Goal: Information Seeking & Learning: Find specific fact

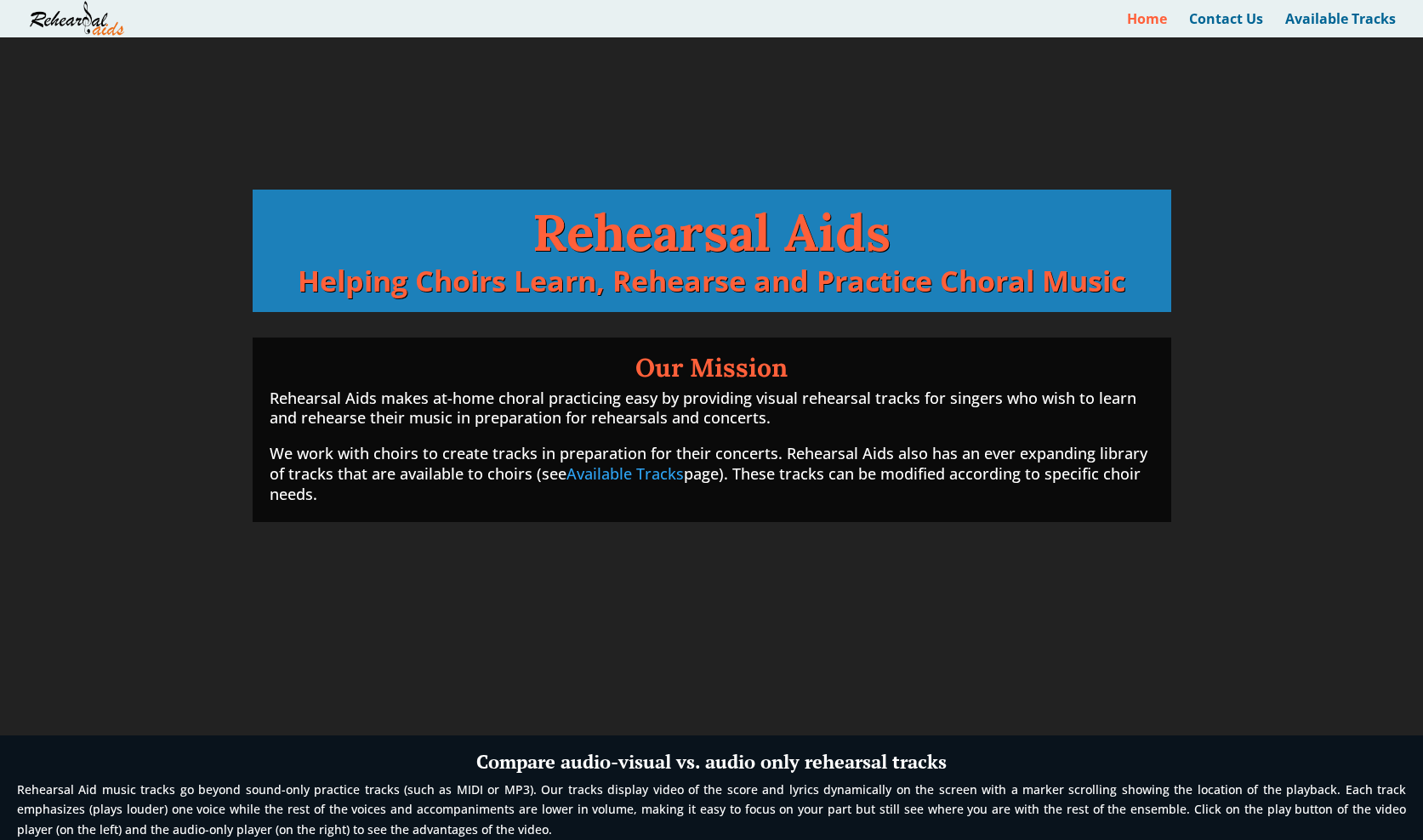
click at [84, 24] on img at bounding box center [77, 19] width 96 height 37
click at [1302, 24] on link "Available Tracks" at bounding box center [1340, 25] width 111 height 25
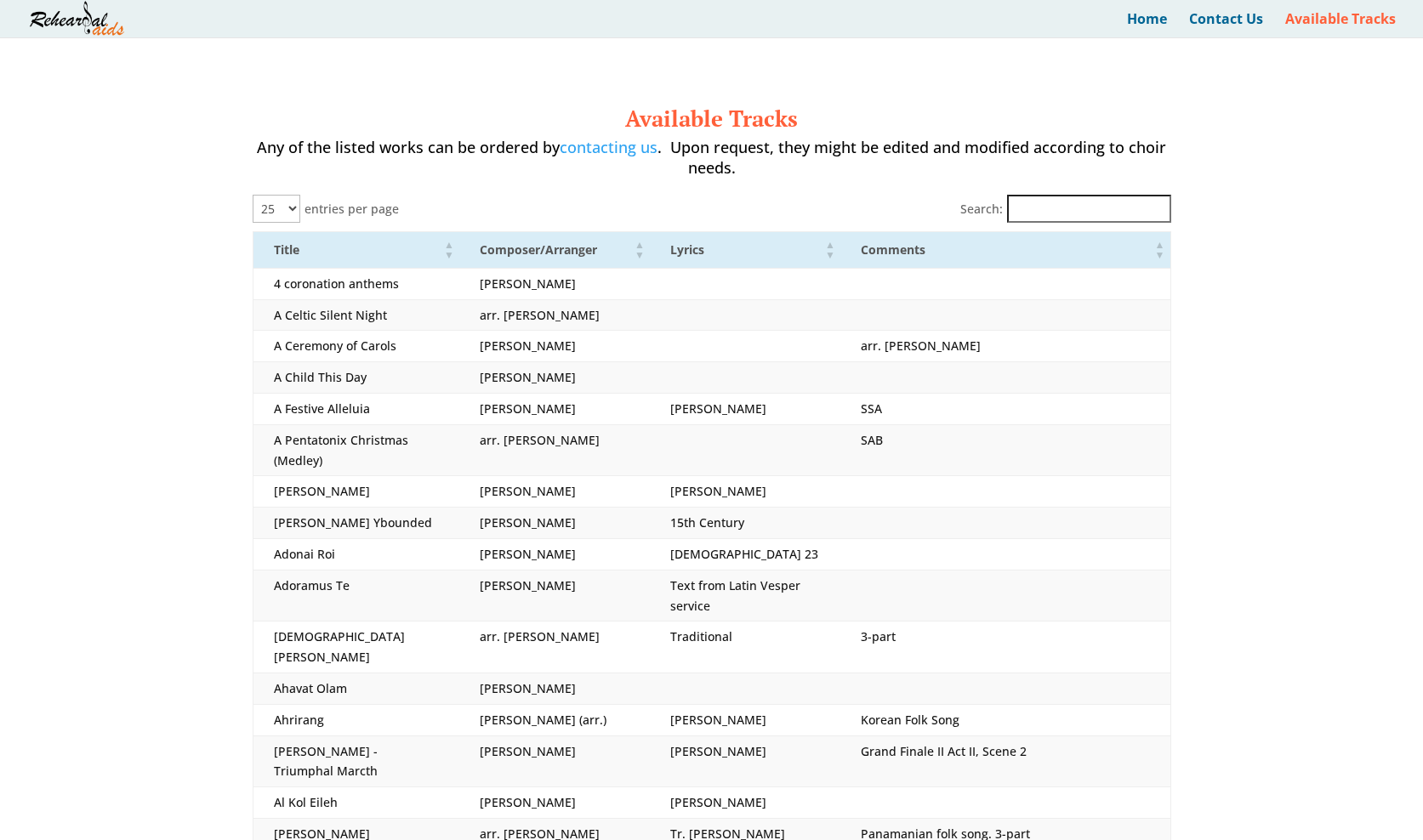
select select "25"
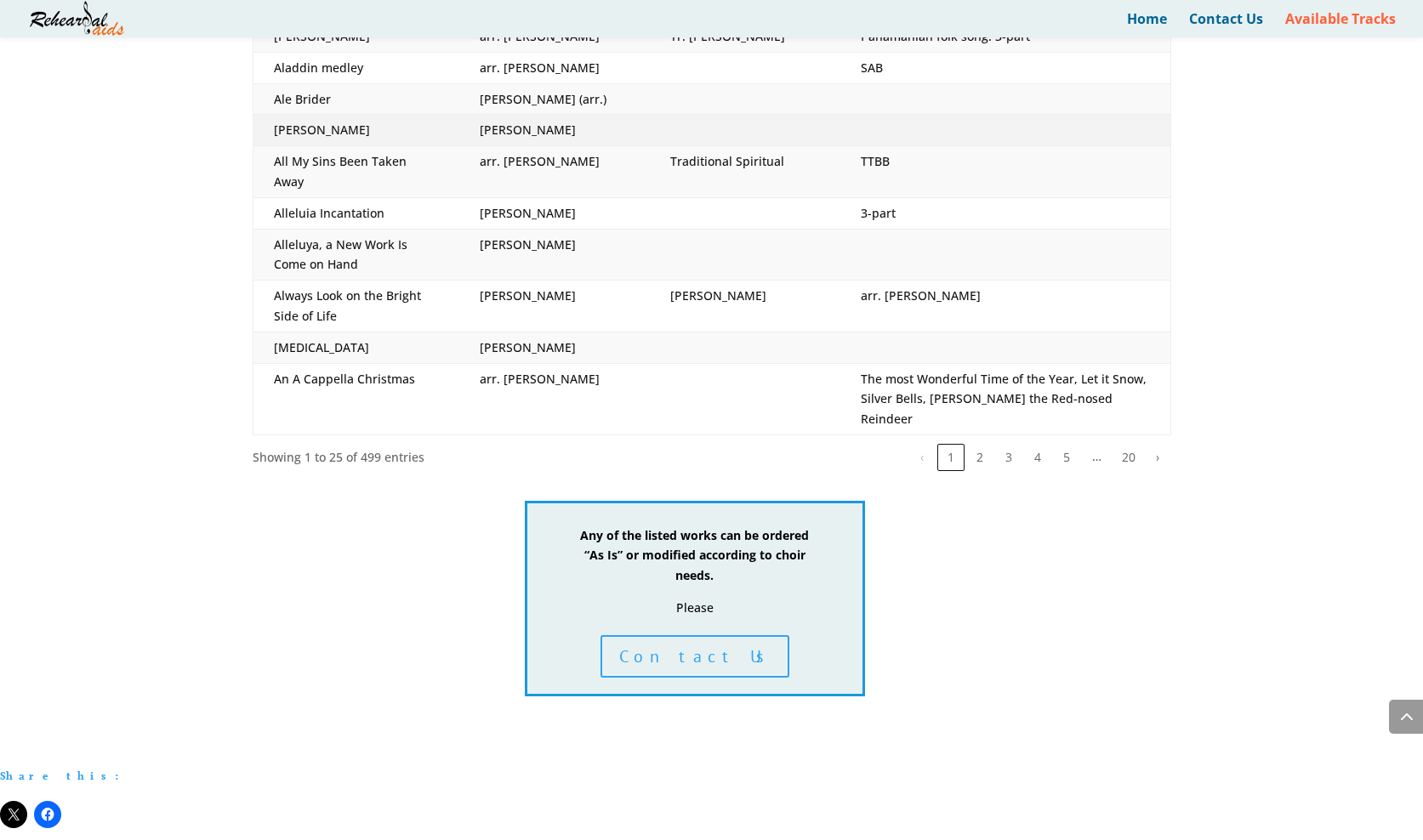
scroll to position [814, 0]
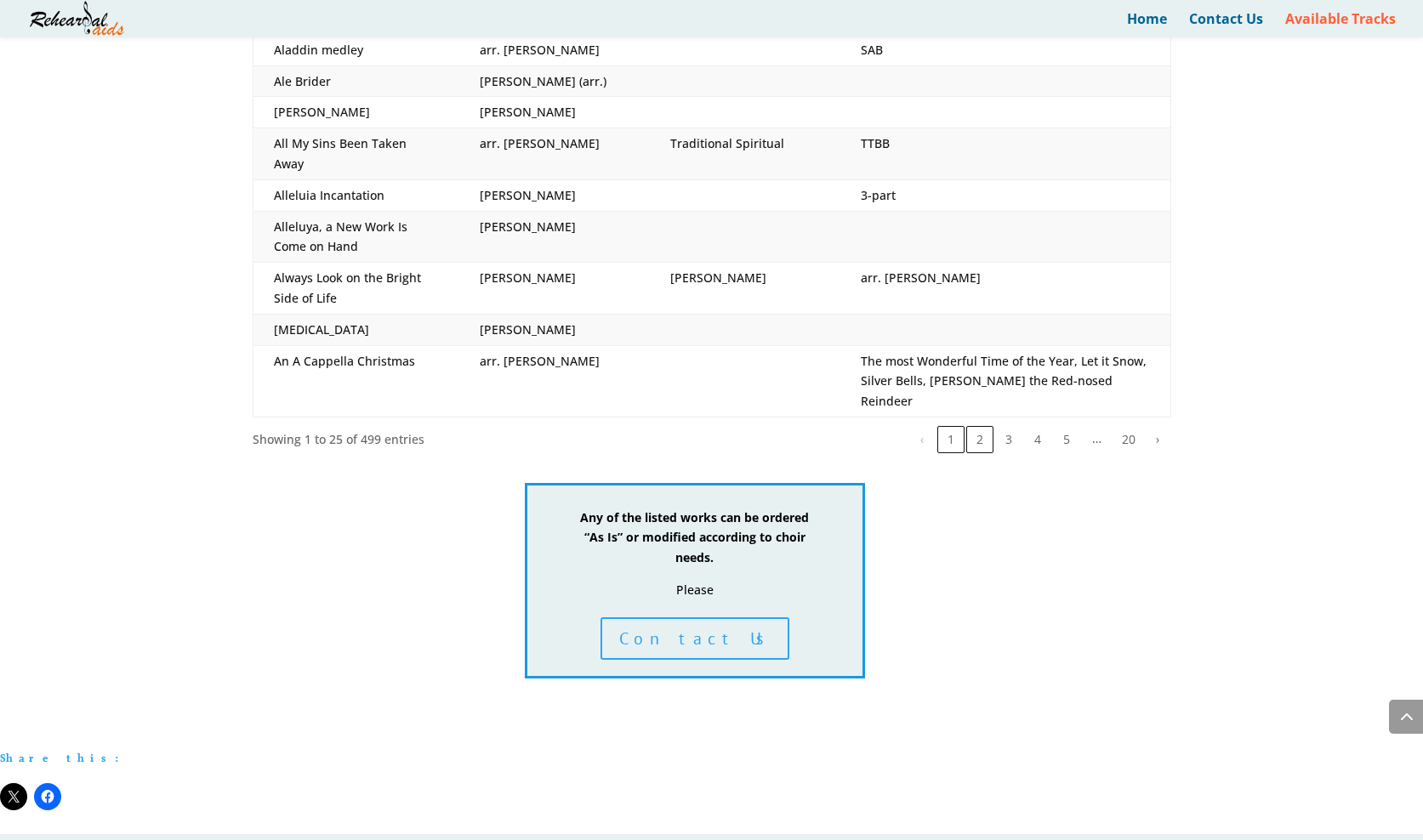
click at [981, 426] on button "2" at bounding box center [980, 439] width 27 height 27
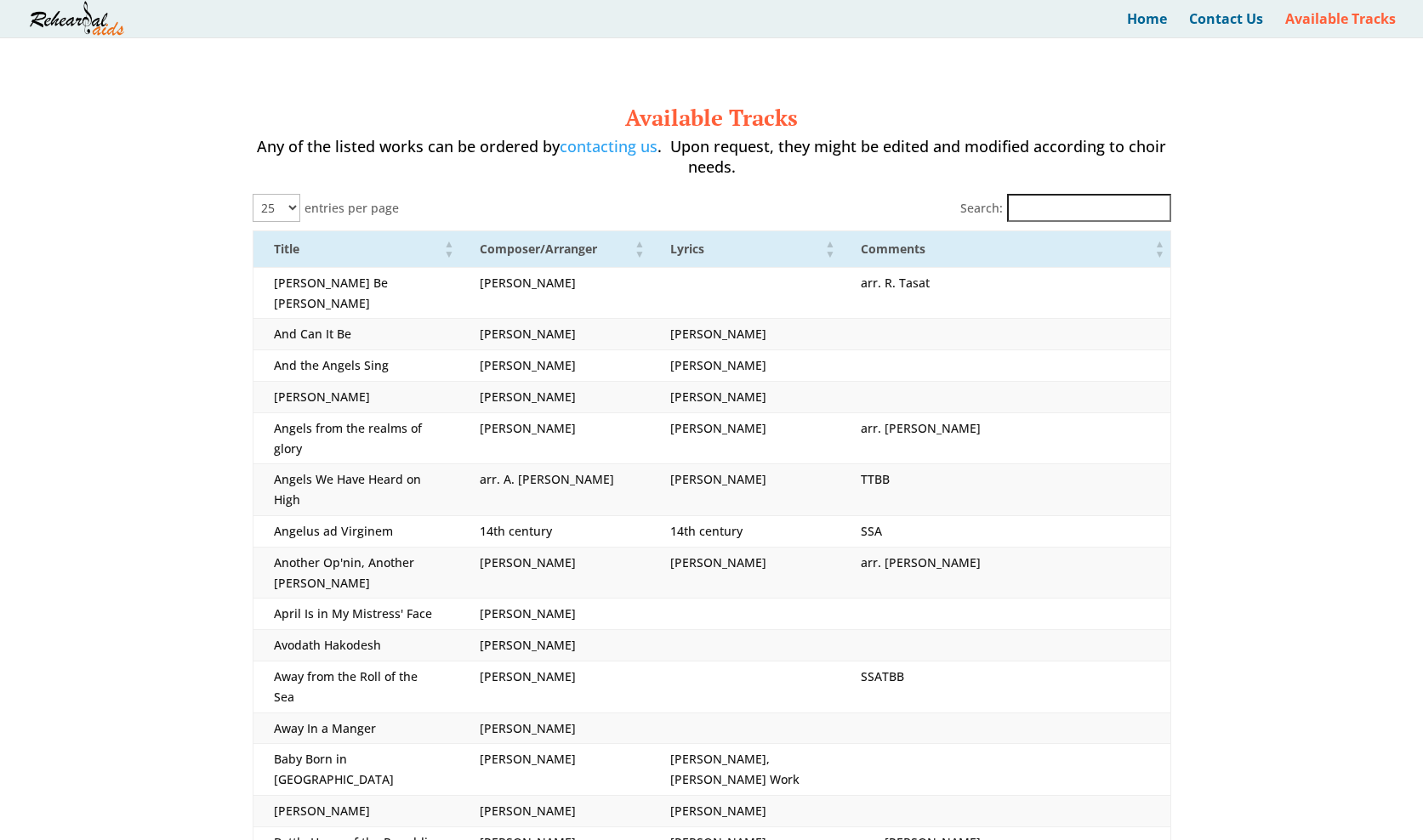
scroll to position [0, 0]
click at [1061, 198] on input "Search:" at bounding box center [1090, 208] width 164 height 28
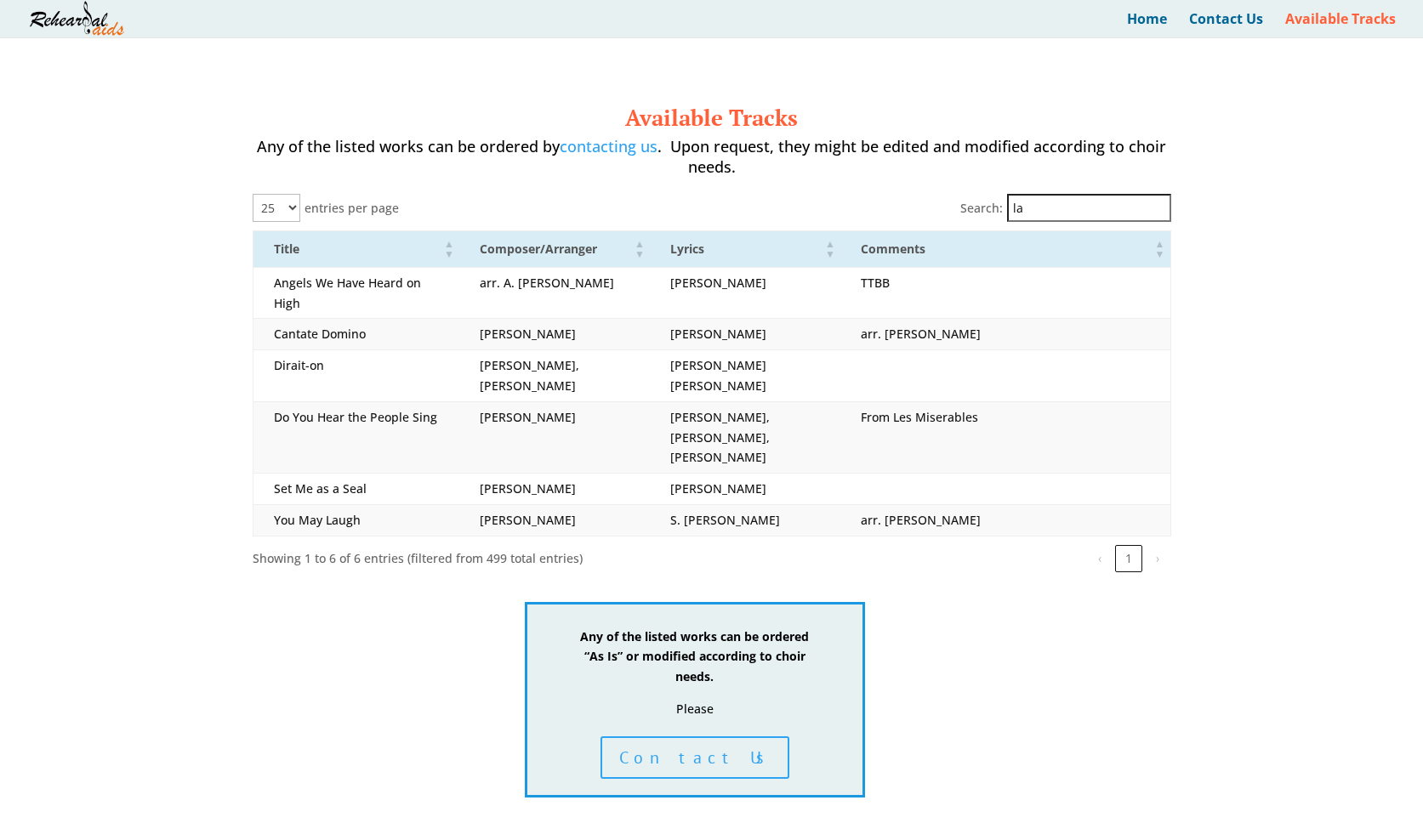
type input "l"
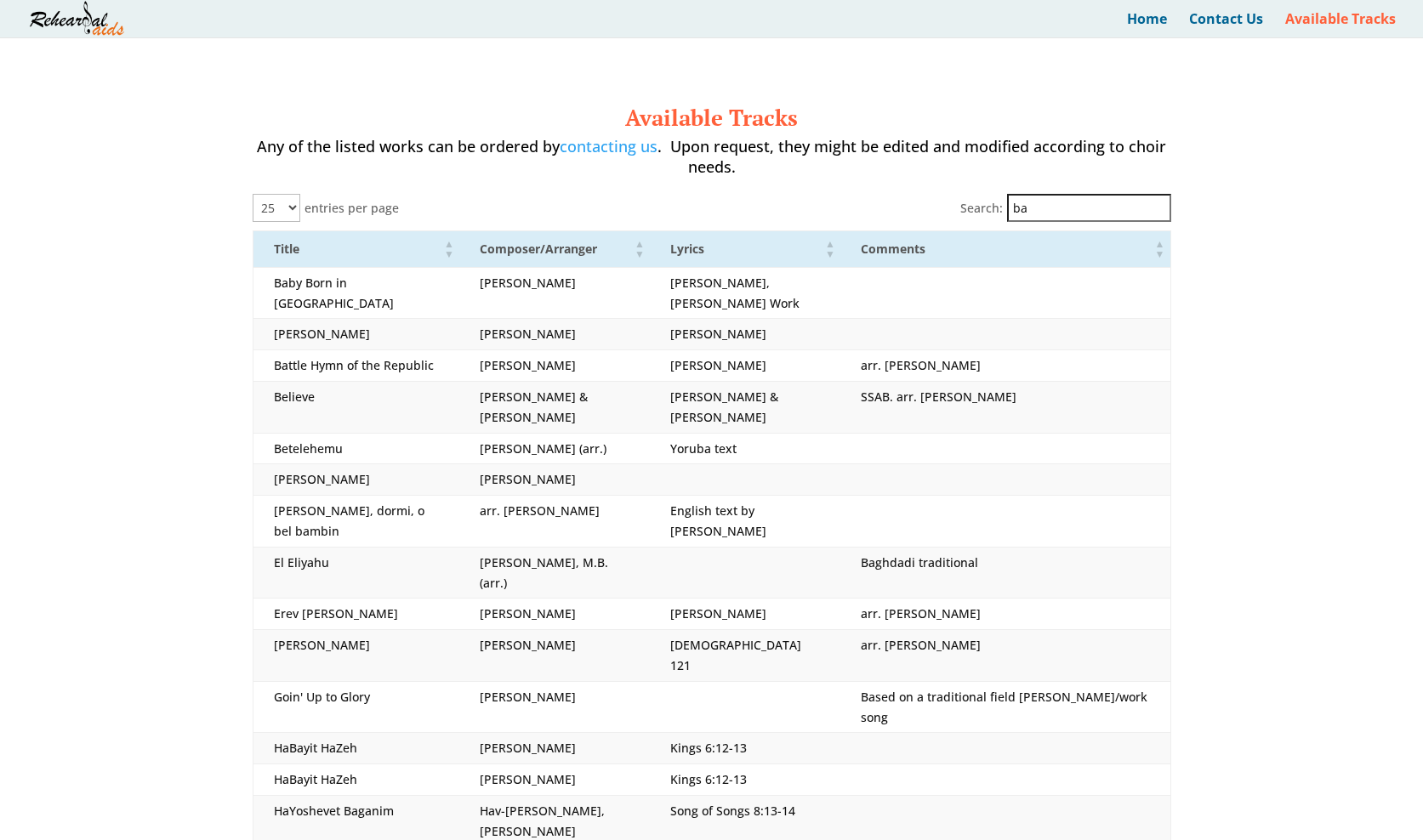
type input "b"
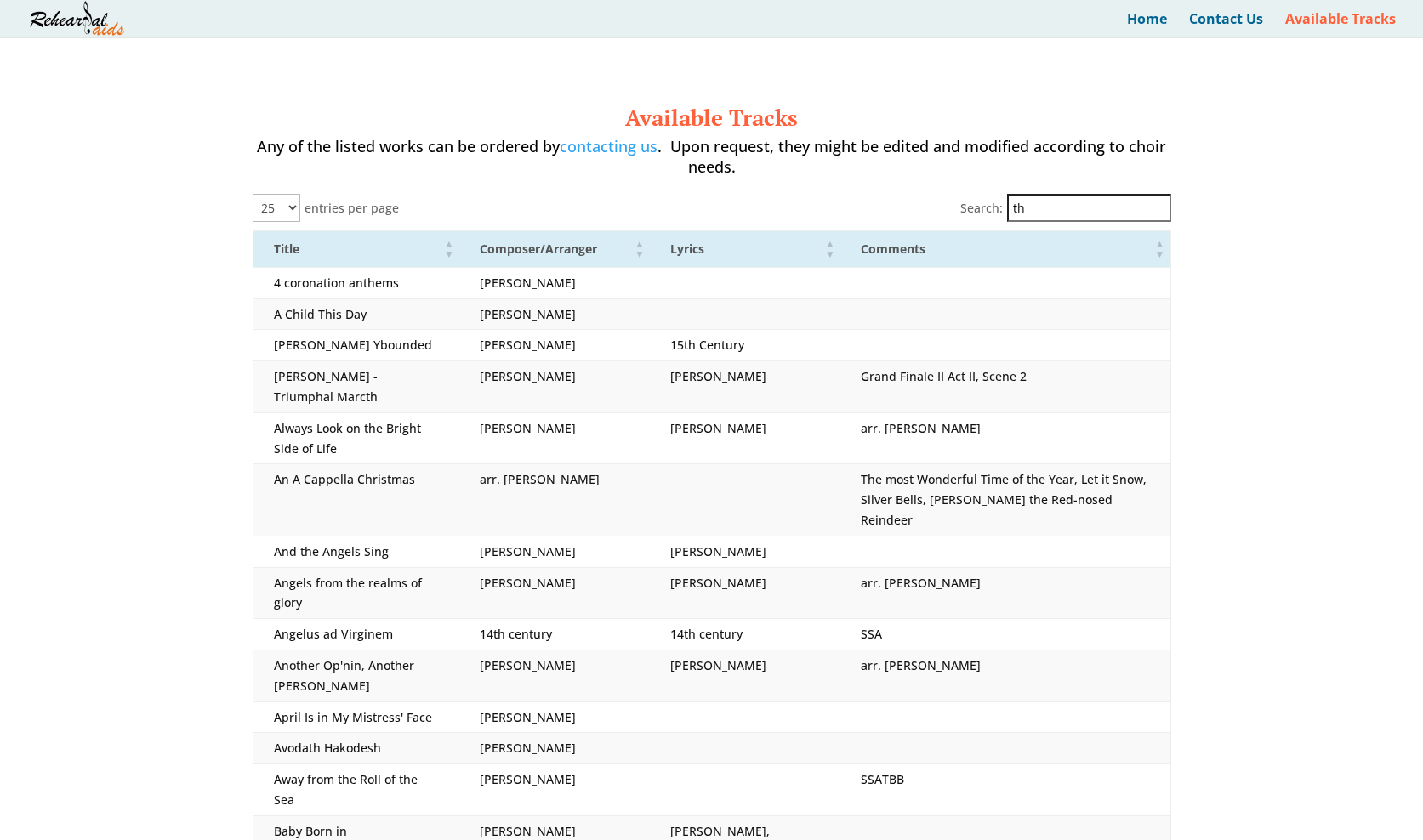
type input "t"
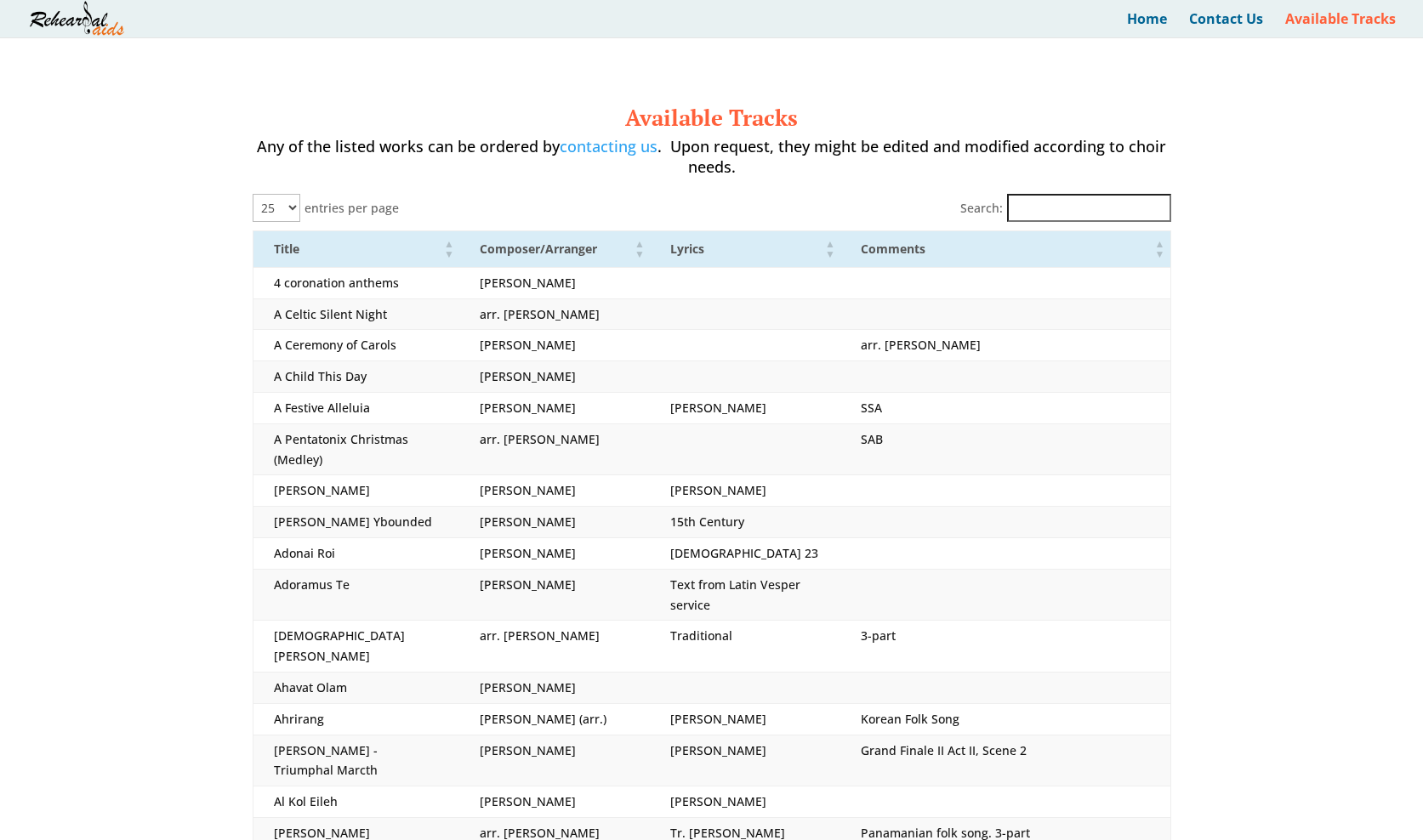
click at [1060, 211] on input "Search:" at bounding box center [1090, 208] width 164 height 28
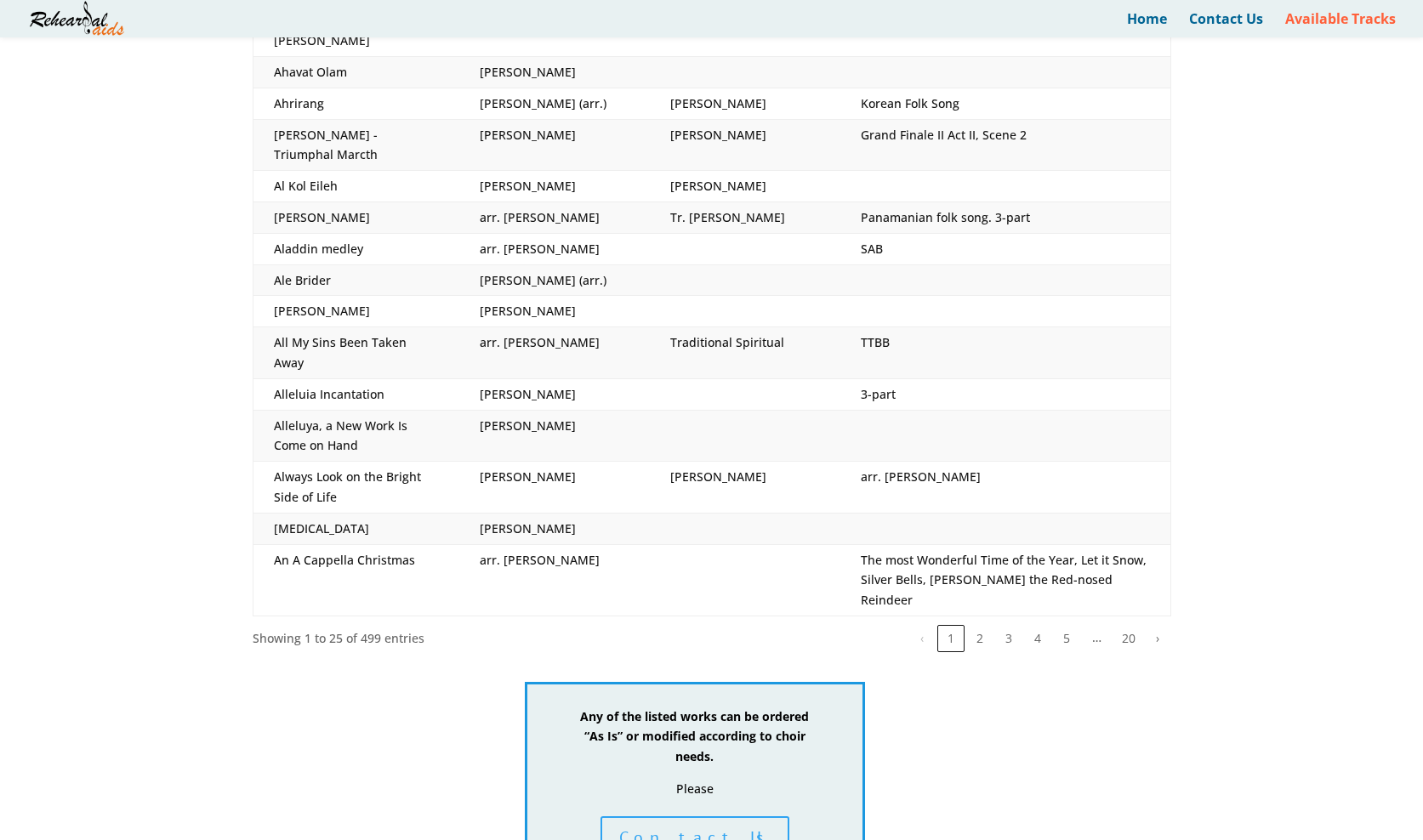
scroll to position [618, 0]
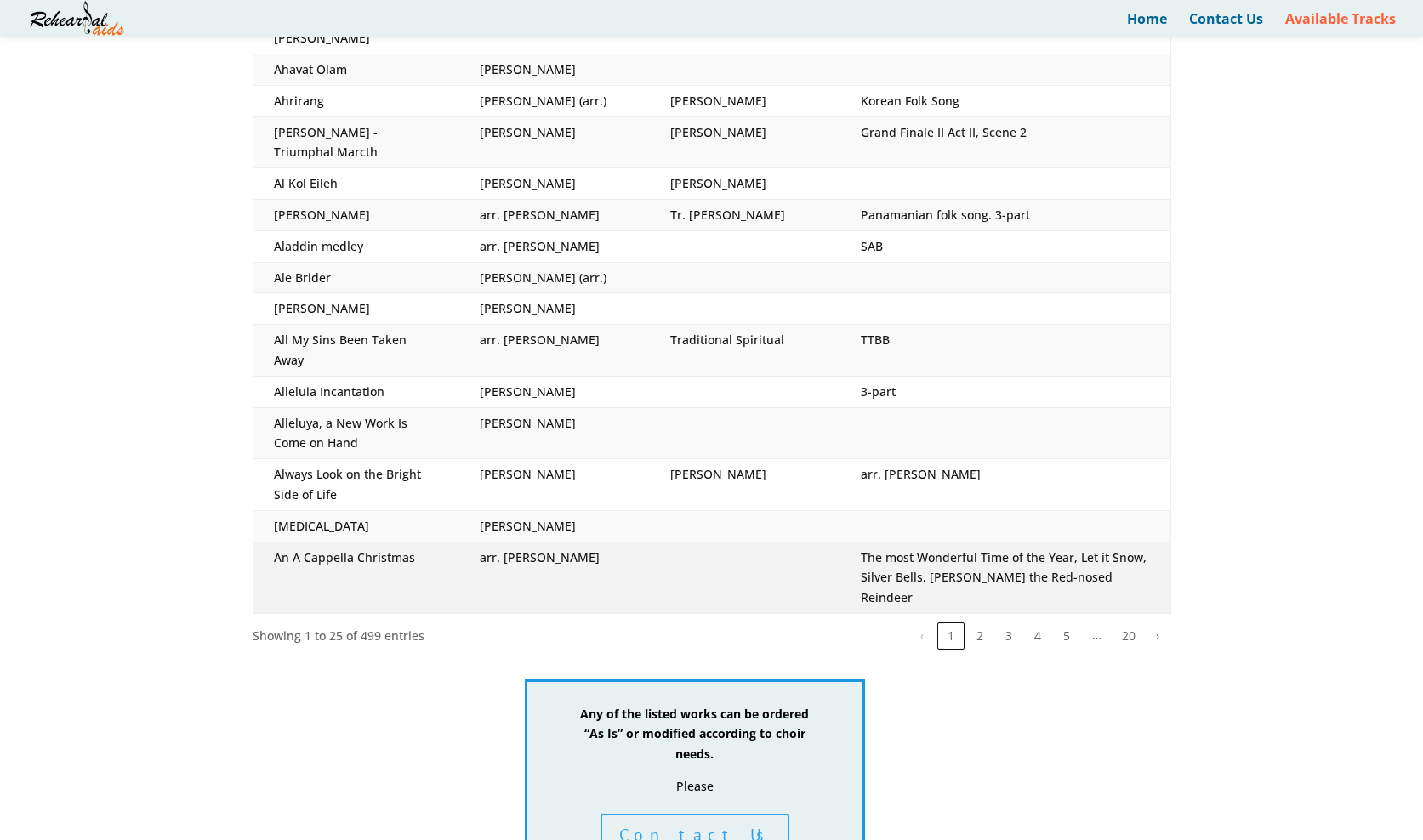
click at [975, 542] on td "The most Wonderful Time of the Year, Let it Snow, Silver Bells, [PERSON_NAME] t…" at bounding box center [1005, 577] width 330 height 72
drag, startPoint x: 1072, startPoint y: 480, endPoint x: 845, endPoint y: 466, distance: 227.4
click at [845, 542] on td "The most Wonderful Time of the Year, Let it Snow, Silver Bells, [PERSON_NAME] t…" at bounding box center [1005, 577] width 330 height 72
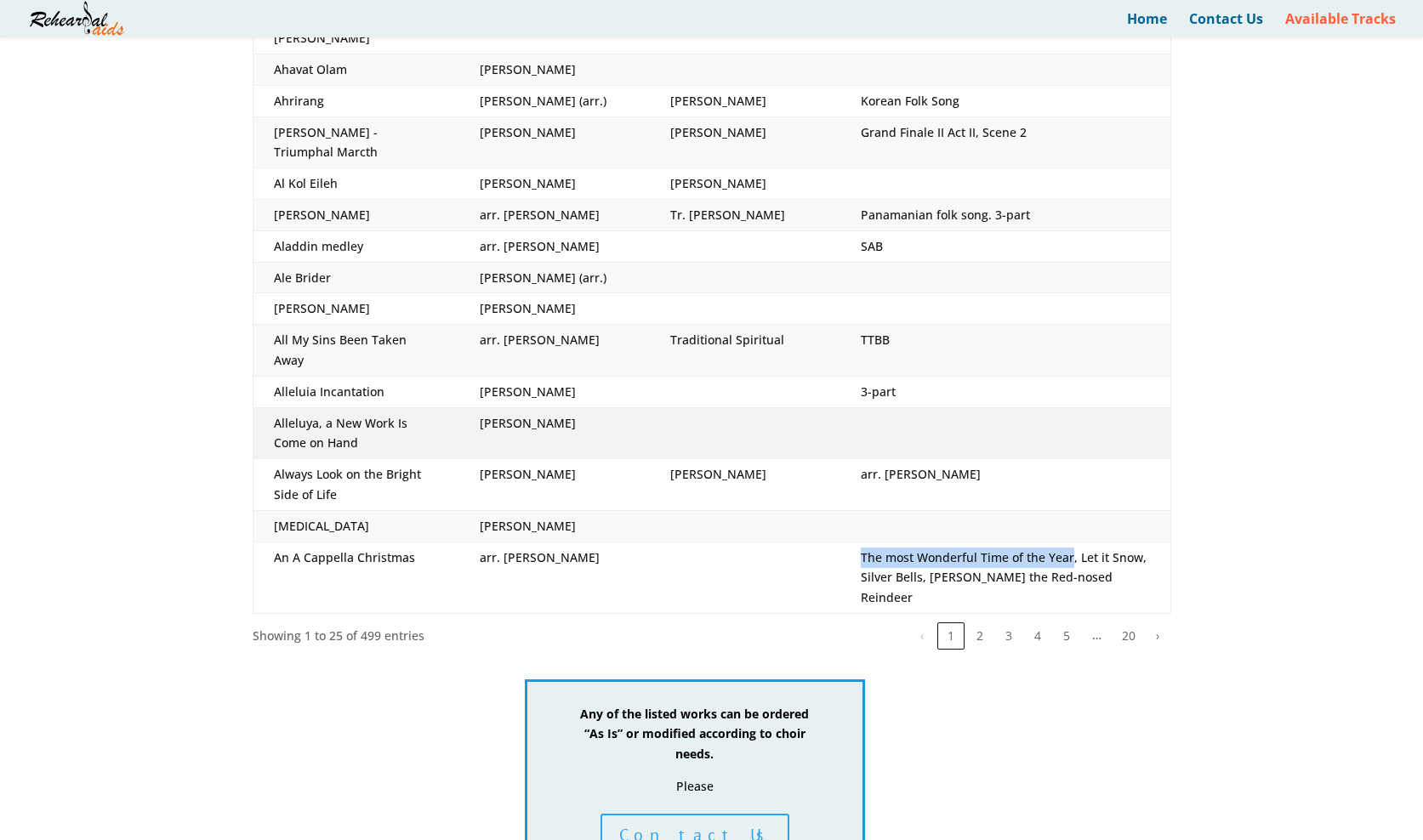
copy td "The most Wonderful Time of the Year"
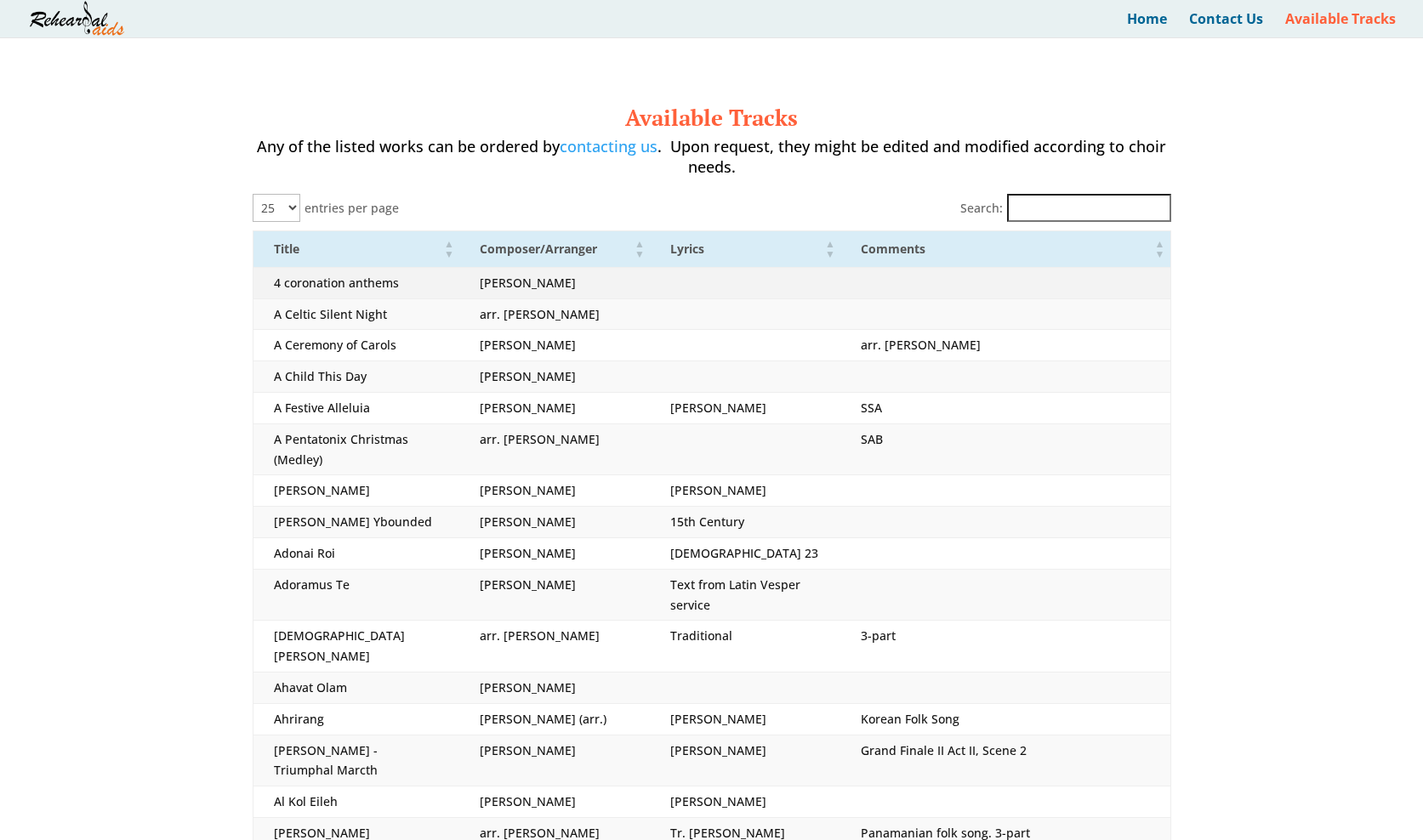
scroll to position [0, 0]
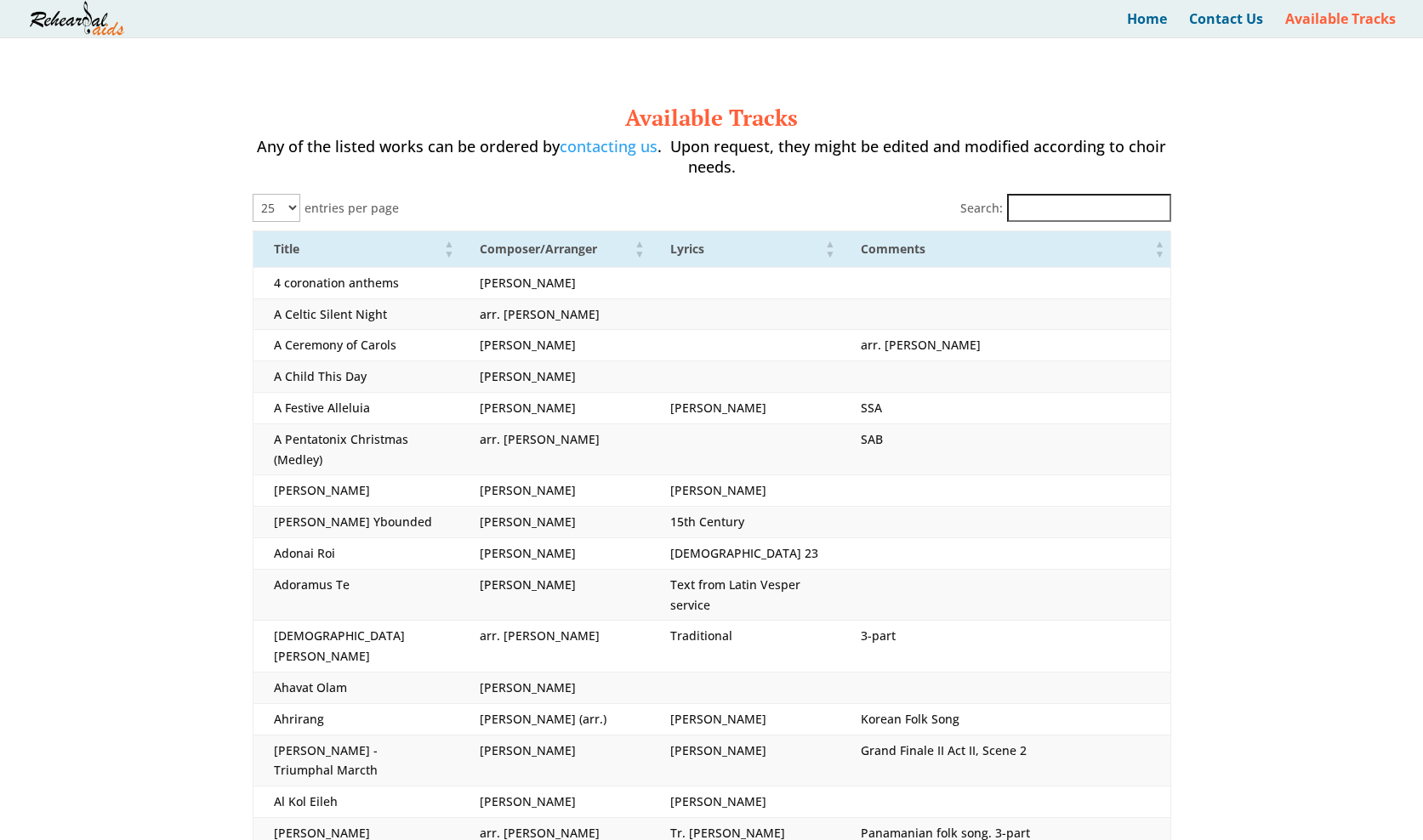
click at [1054, 210] on input "Search:" at bounding box center [1090, 208] width 164 height 28
paste input "The most Wonderful Time of the Year"
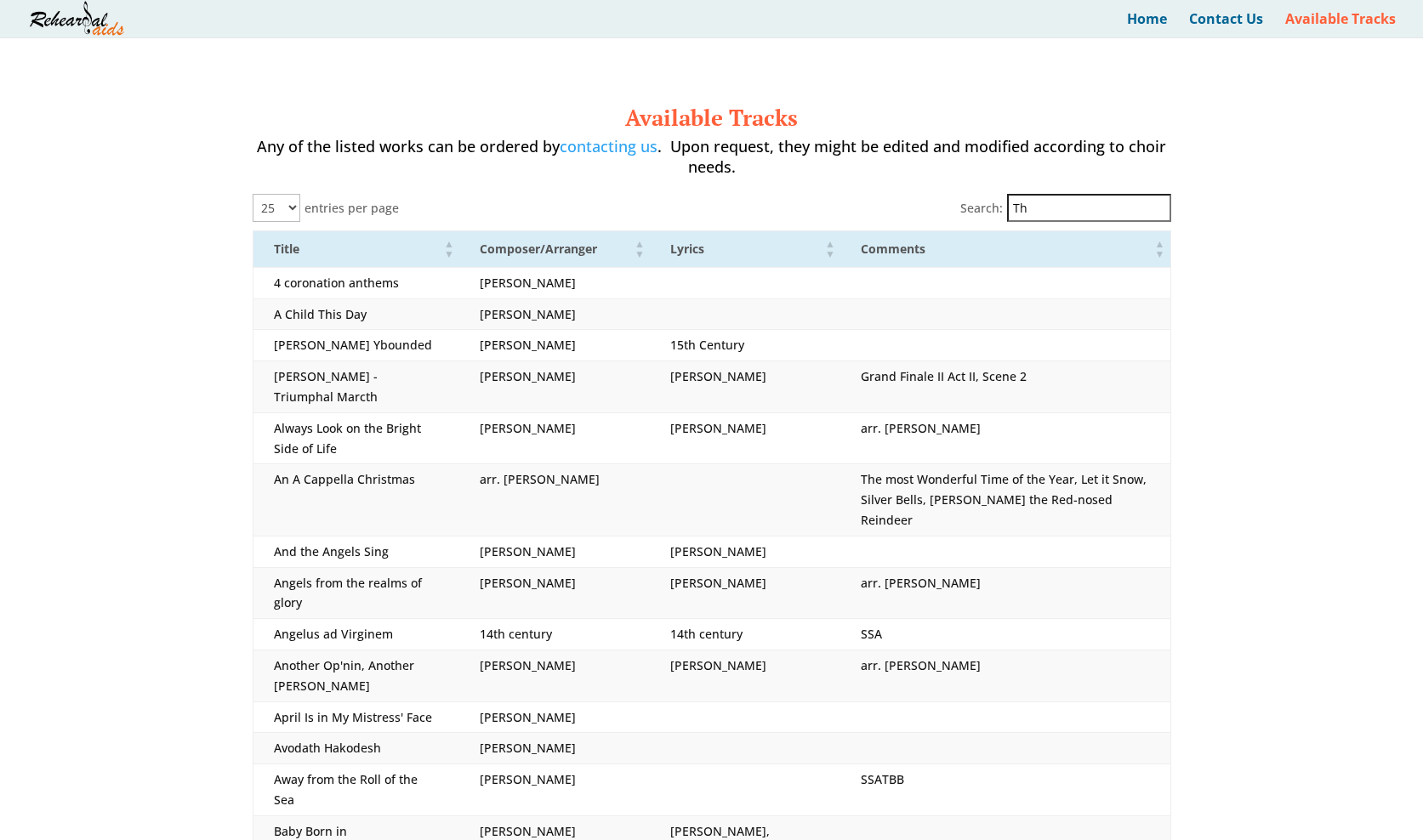
type input "T"
